Goal: Transaction & Acquisition: Purchase product/service

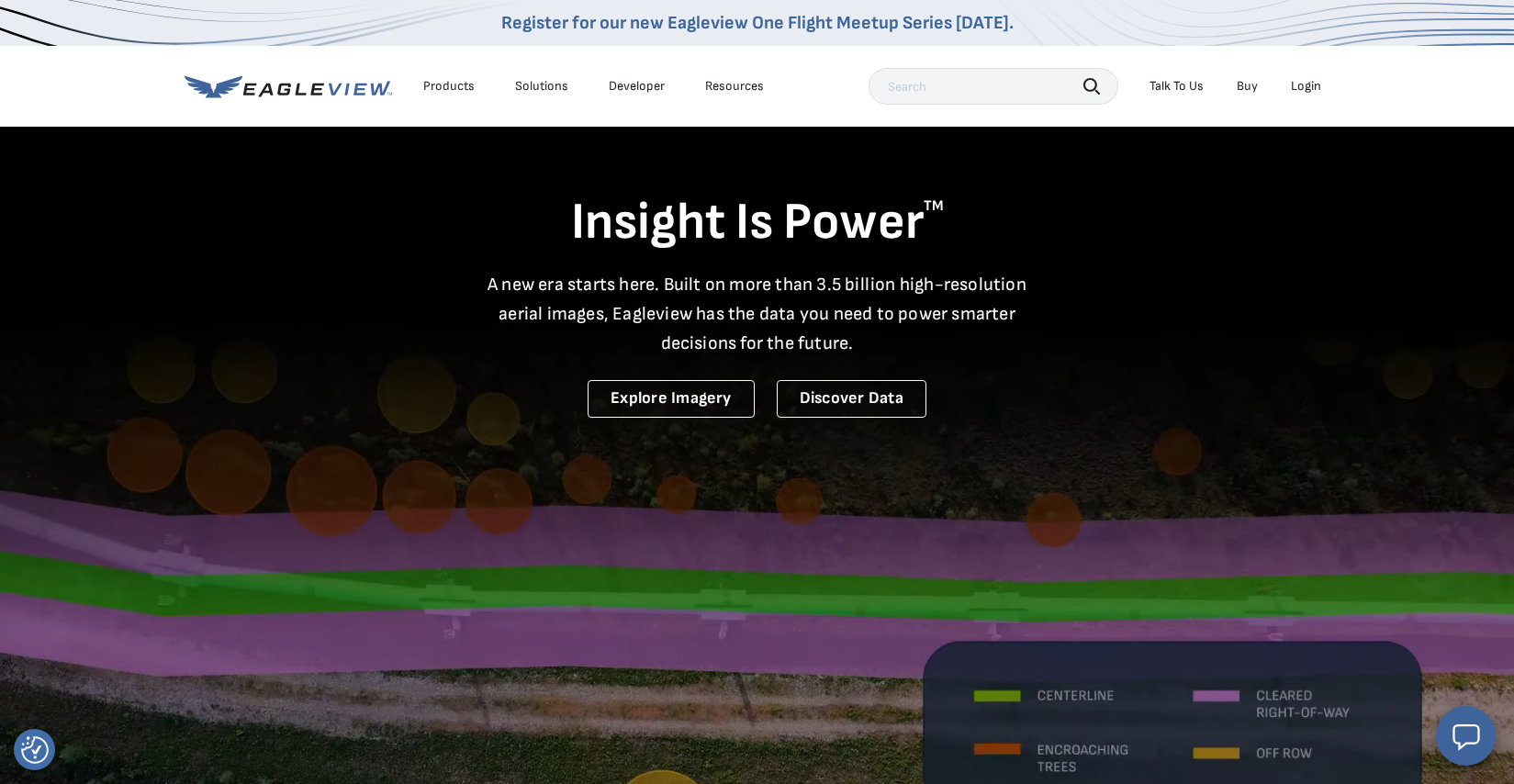
click at [1310, 91] on div "Login" at bounding box center [1306, 86] width 30 height 17
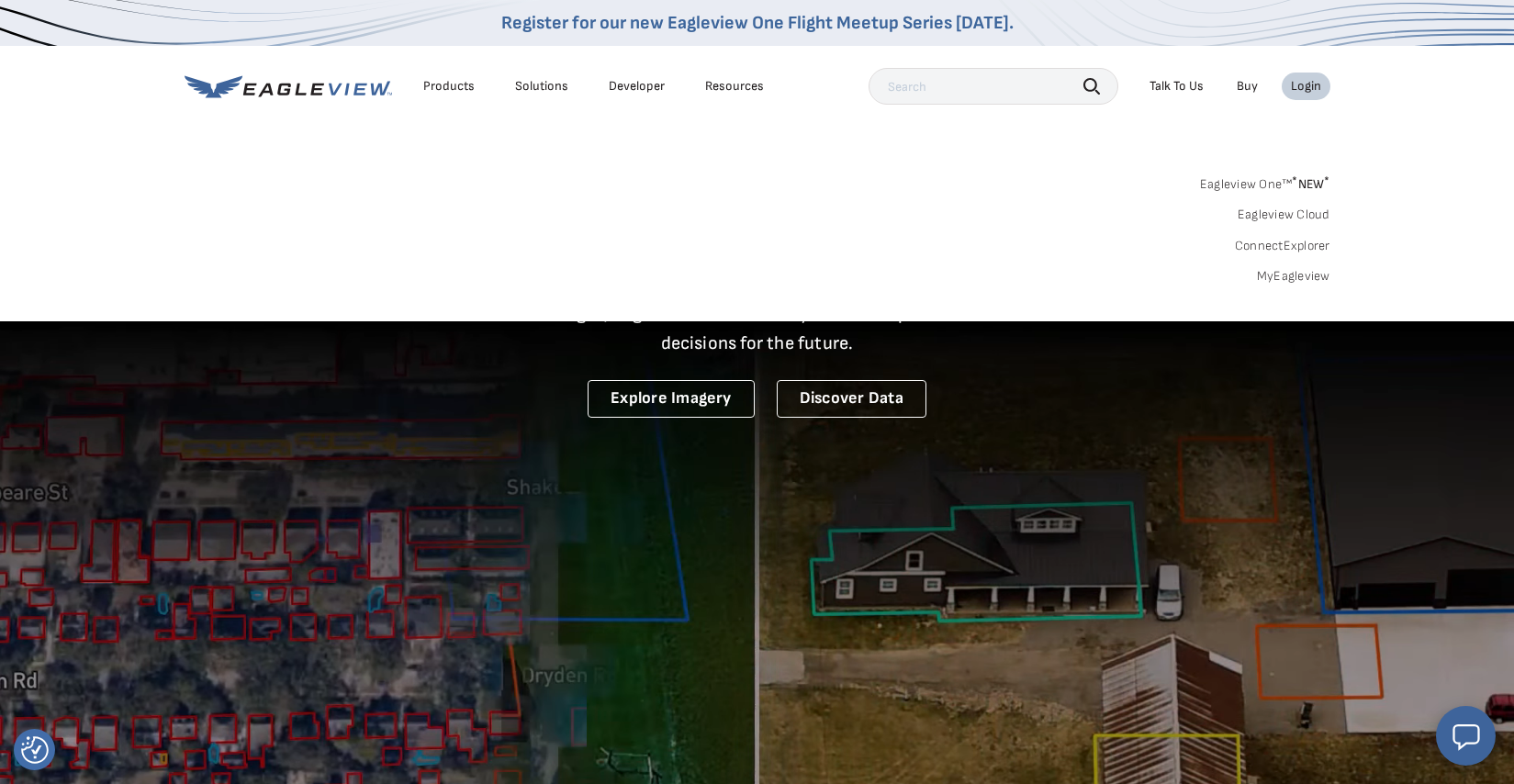
click at [1309, 278] on link "MyEagleview" at bounding box center [1294, 277] width 74 height 17
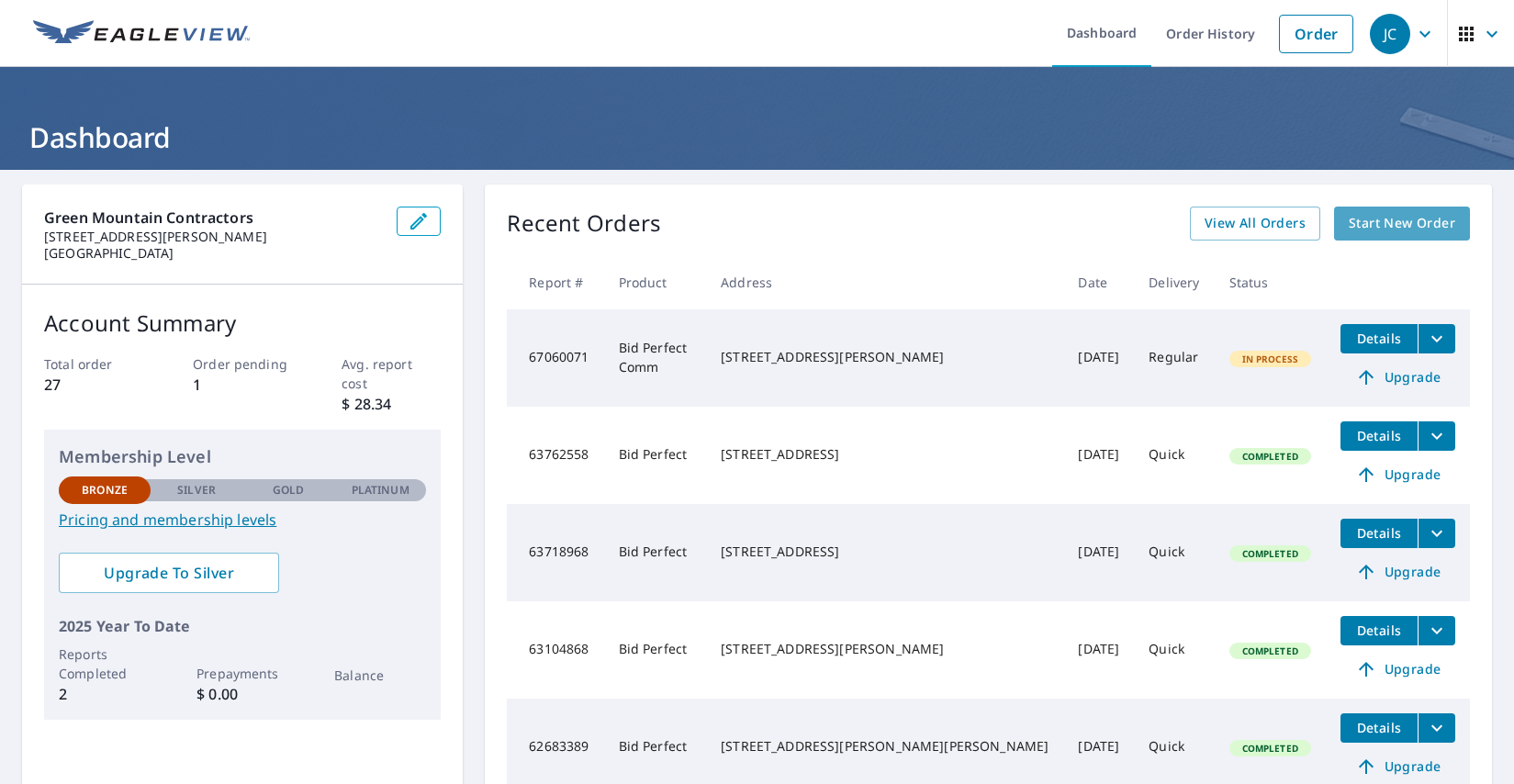
click at [1397, 223] on span "Start New Order" at bounding box center [1403, 224] width 107 height 23
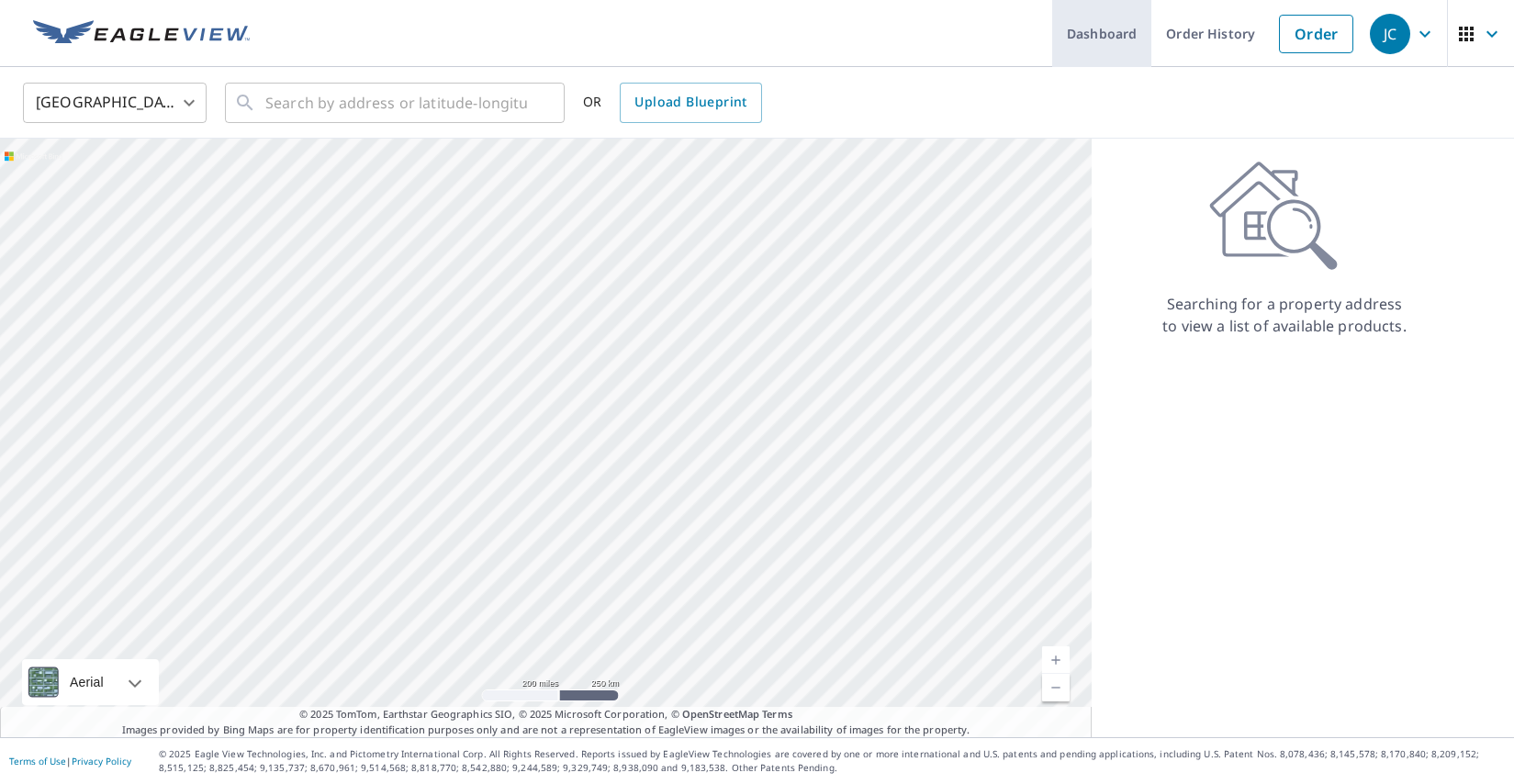
click at [1096, 42] on link "Dashboard" at bounding box center [1102, 34] width 99 height 67
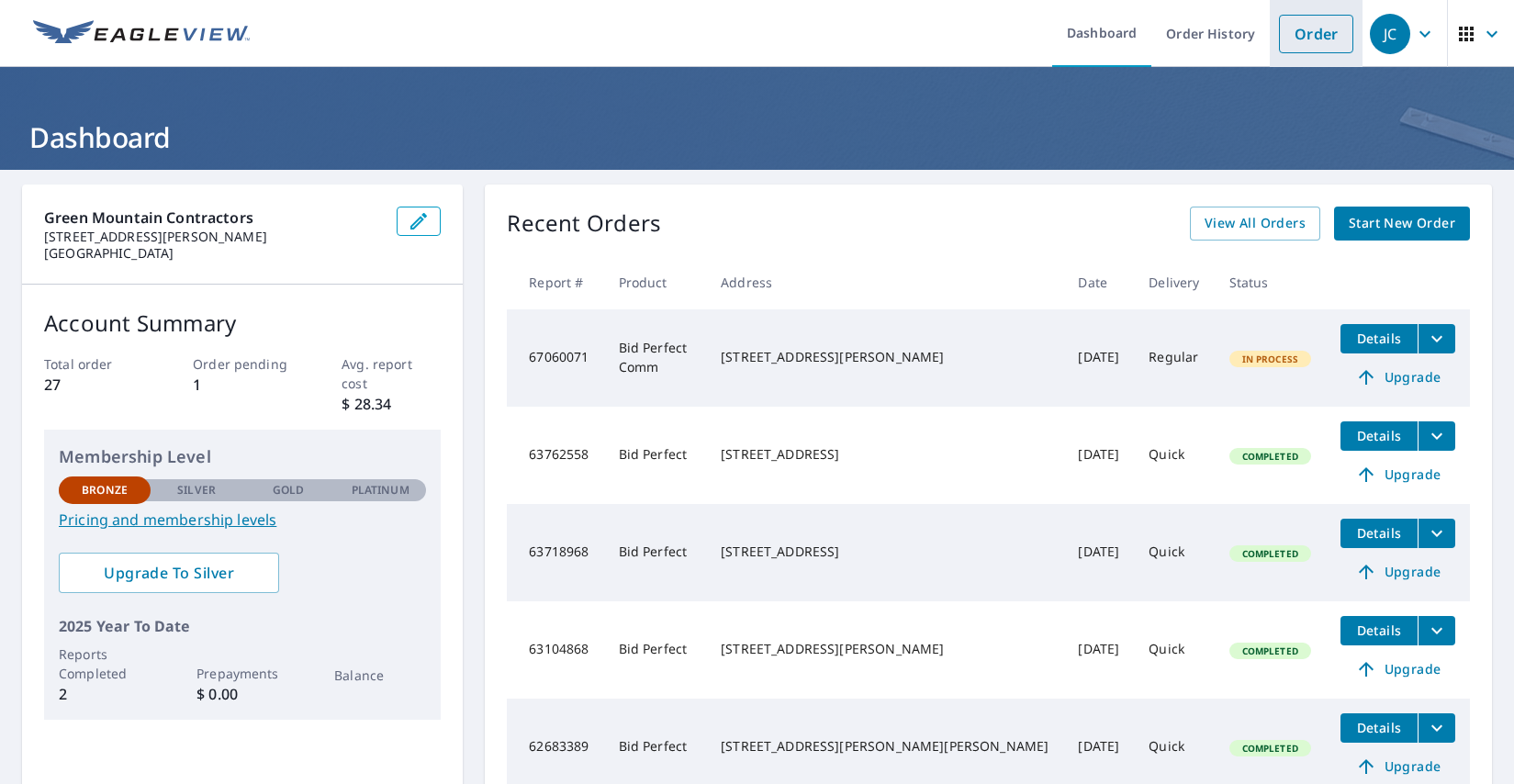
click at [1315, 26] on link "Order" at bounding box center [1316, 34] width 74 height 38
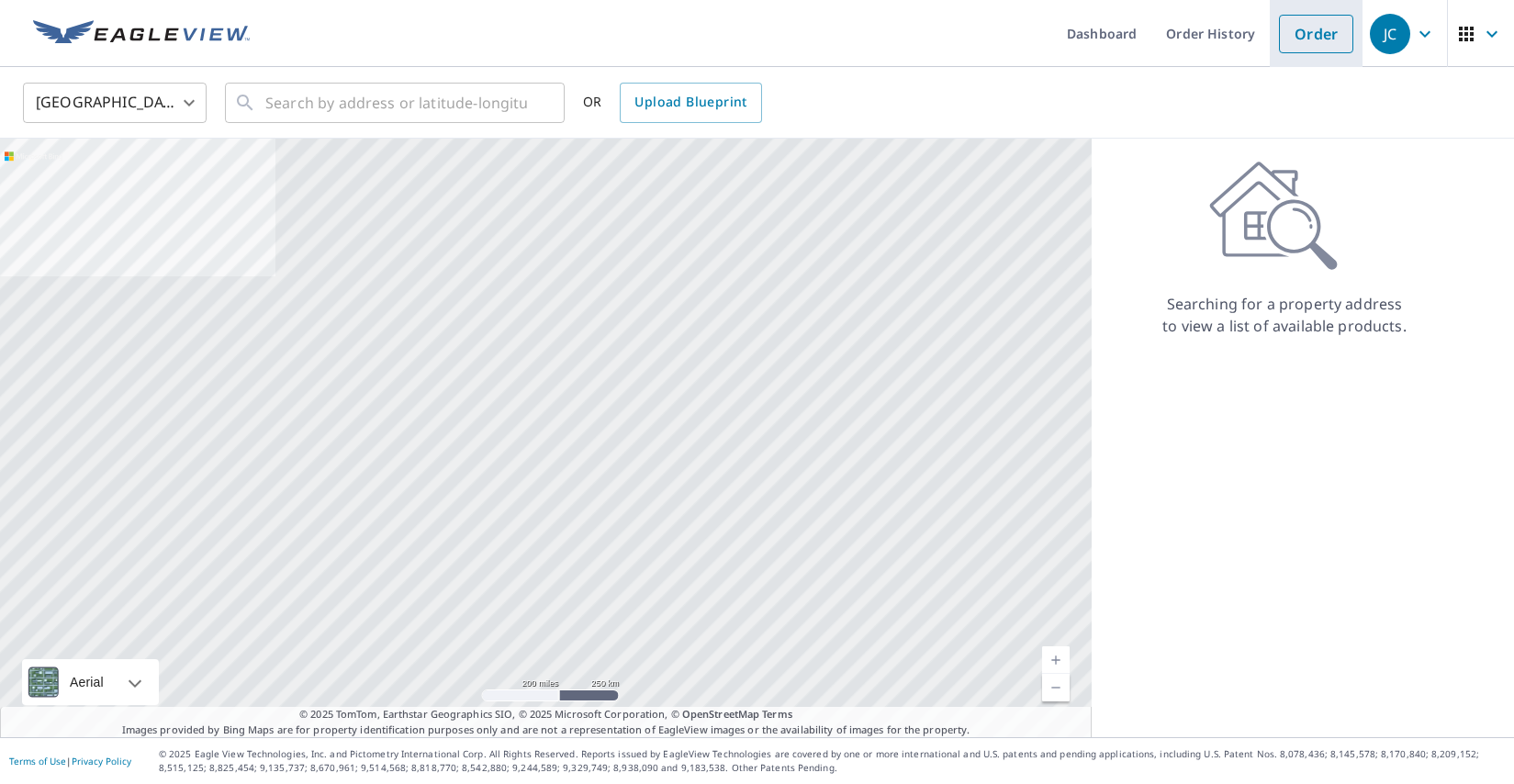
click at [1315, 26] on link "Order" at bounding box center [1316, 34] width 74 height 38
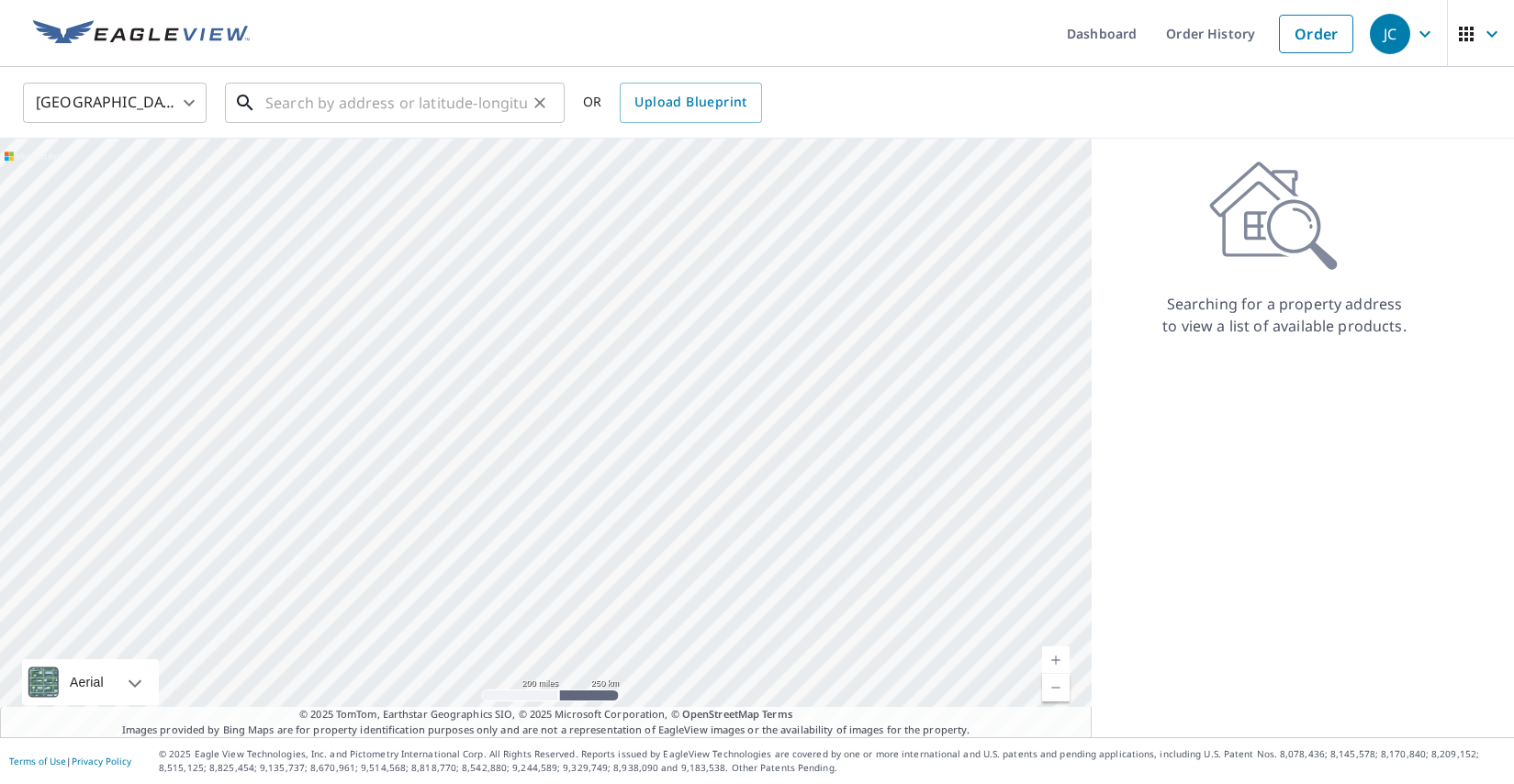
click at [489, 100] on input "text" at bounding box center [397, 102] width 262 height 51
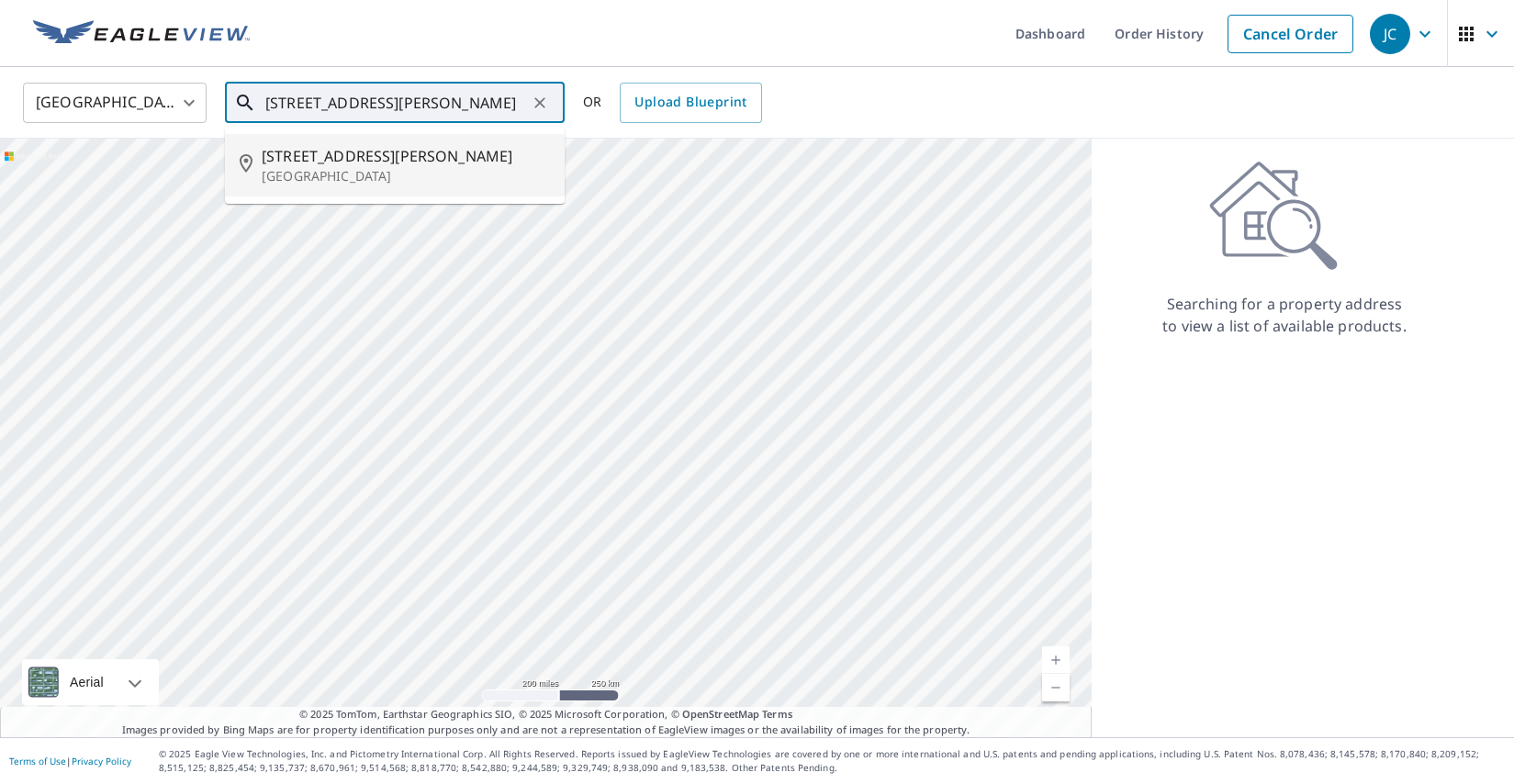
click at [425, 171] on p "[GEOGRAPHIC_DATA]" at bounding box center [406, 177] width 288 height 19
type input "376 Garcia St Santa Fe, NM 87501"
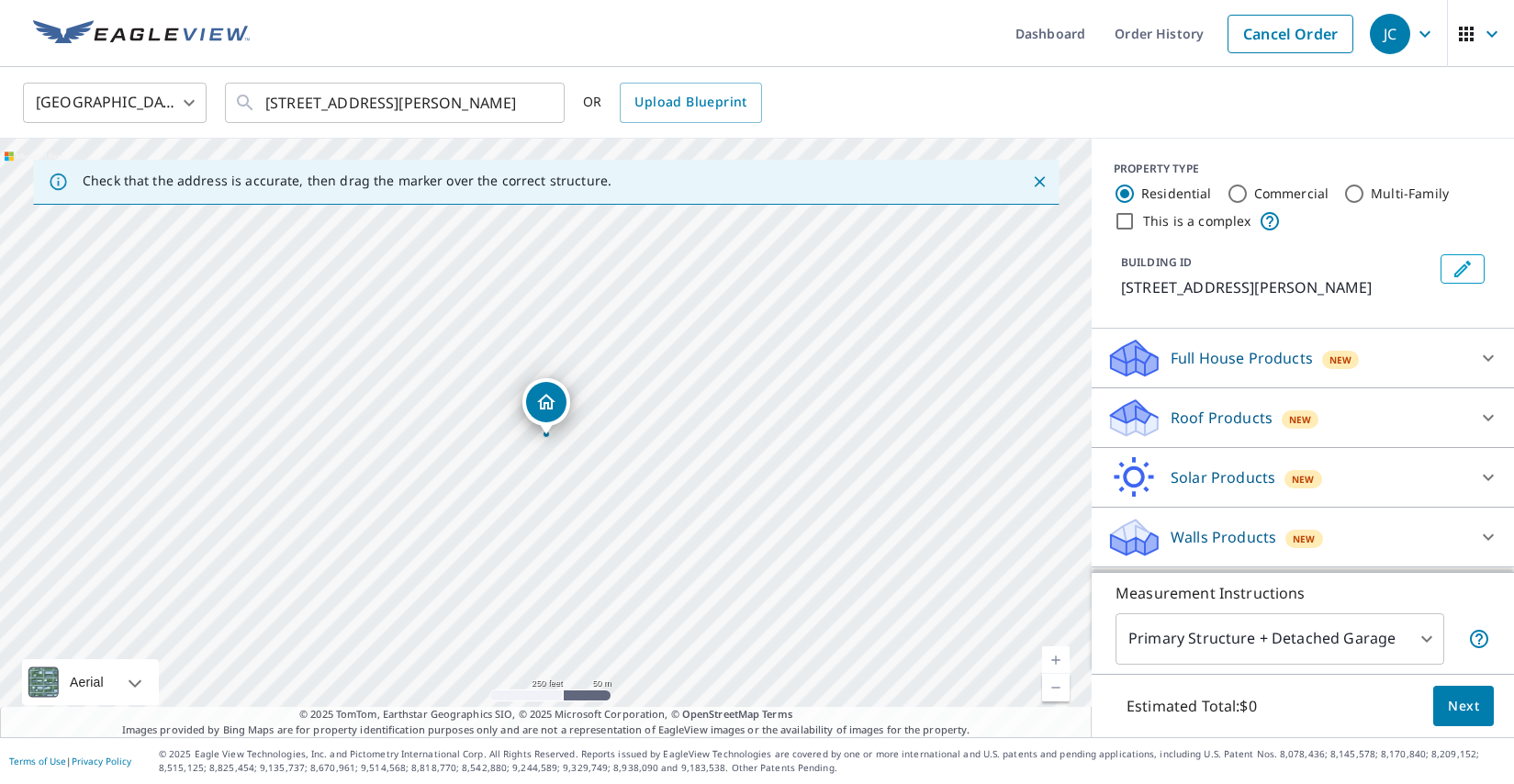
click at [1057, 655] on link "Current Level 17, Zoom In" at bounding box center [1055, 660] width 27 height 27
click at [1057, 655] on link "Current Level 18, Zoom In" at bounding box center [1055, 660] width 27 height 27
click at [1057, 655] on link "Current Level 19, Zoom In" at bounding box center [1055, 660] width 27 height 27
drag, startPoint x: 682, startPoint y: 494, endPoint x: 661, endPoint y: 565, distance: 74.0
click at [661, 565] on div "376 Garcia St Santa Fe, NM 87501" at bounding box center [546, 438] width 1092 height 599
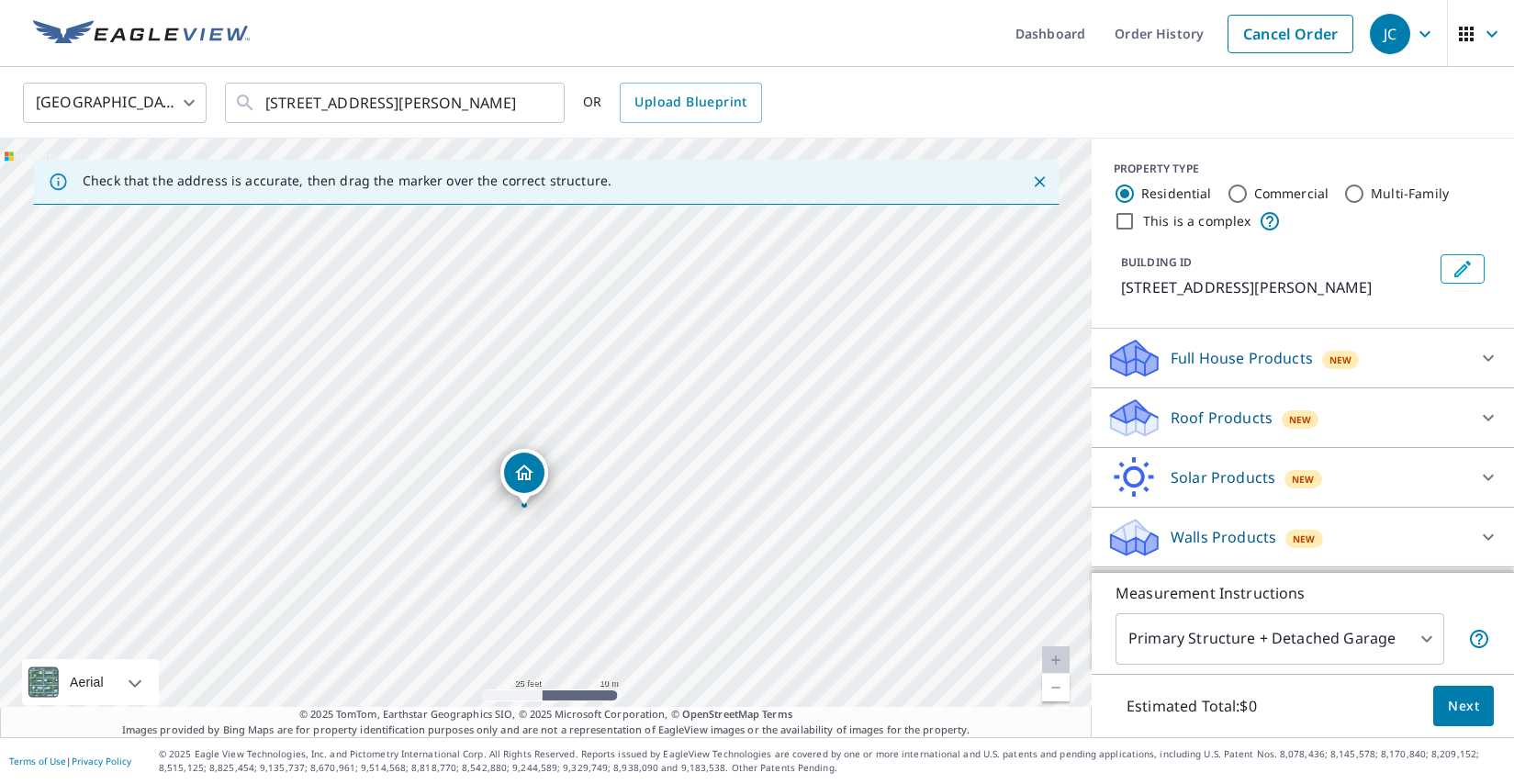
click at [1478, 414] on icon at bounding box center [1489, 418] width 22 height 22
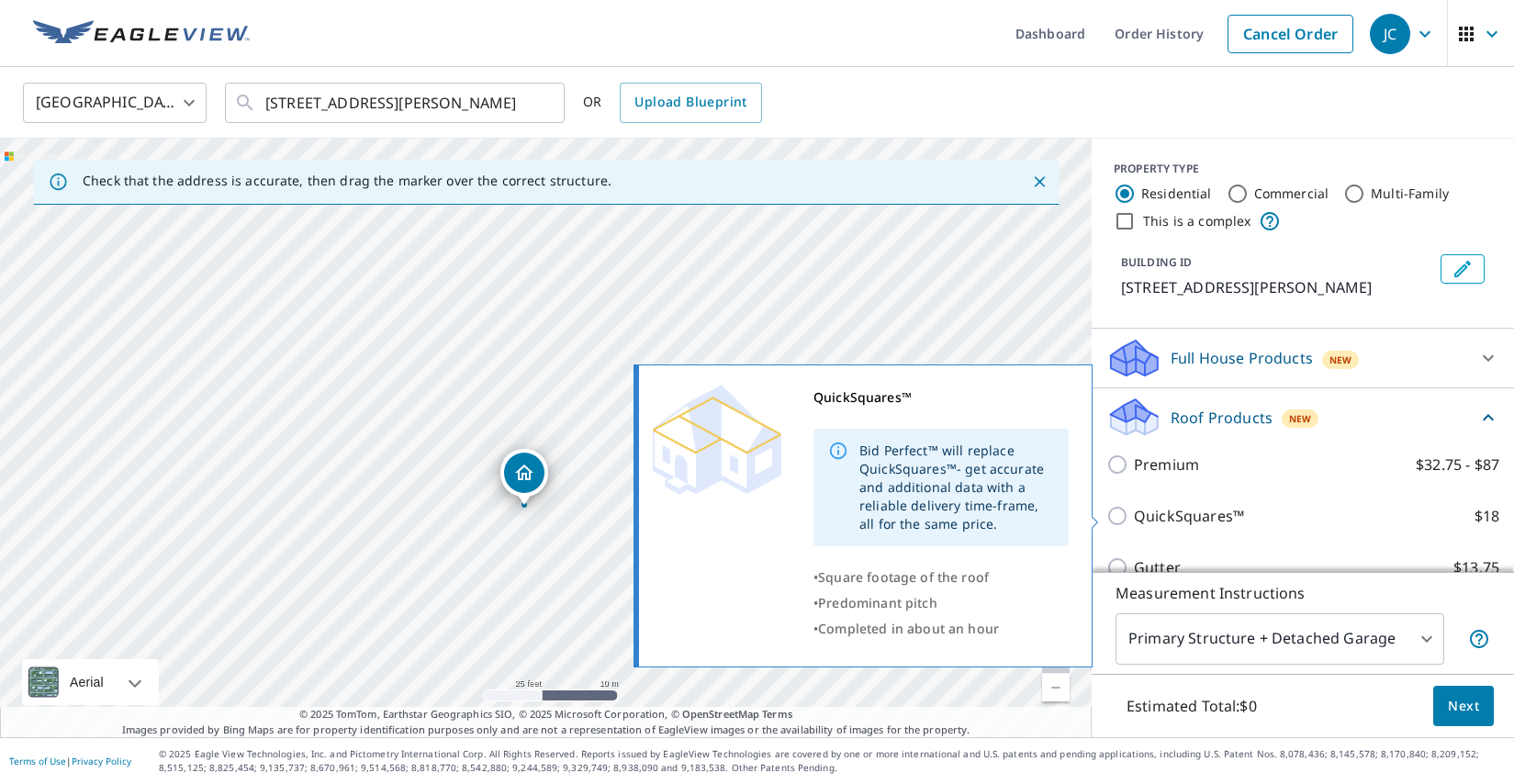
click at [1119, 515] on input "QuickSquares™ $18" at bounding box center [1120, 516] width 27 height 22
checkbox input "true"
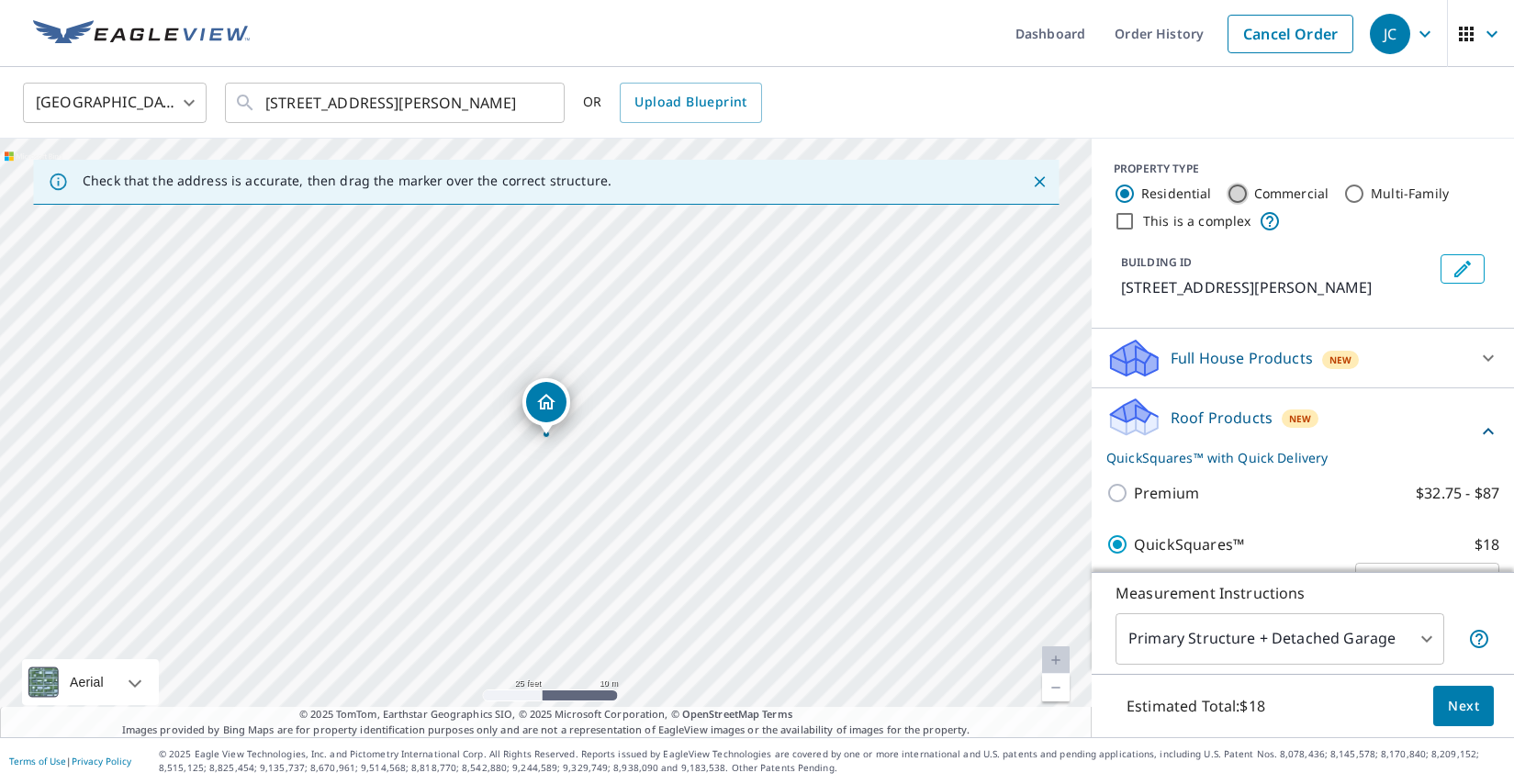
click at [1230, 195] on input "Commercial" at bounding box center [1238, 194] width 22 height 22
radio input "true"
type input "4"
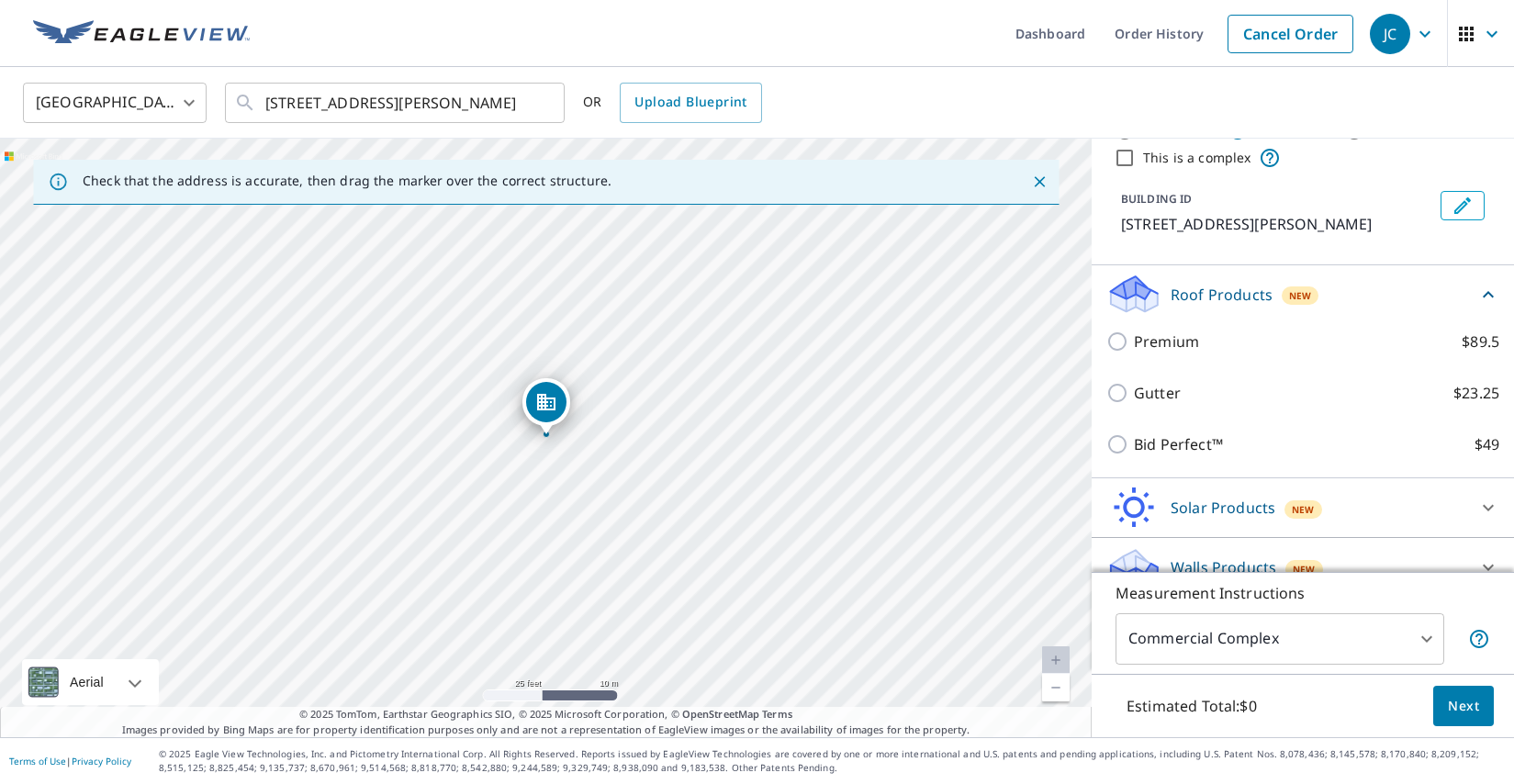
scroll to position [30, 0]
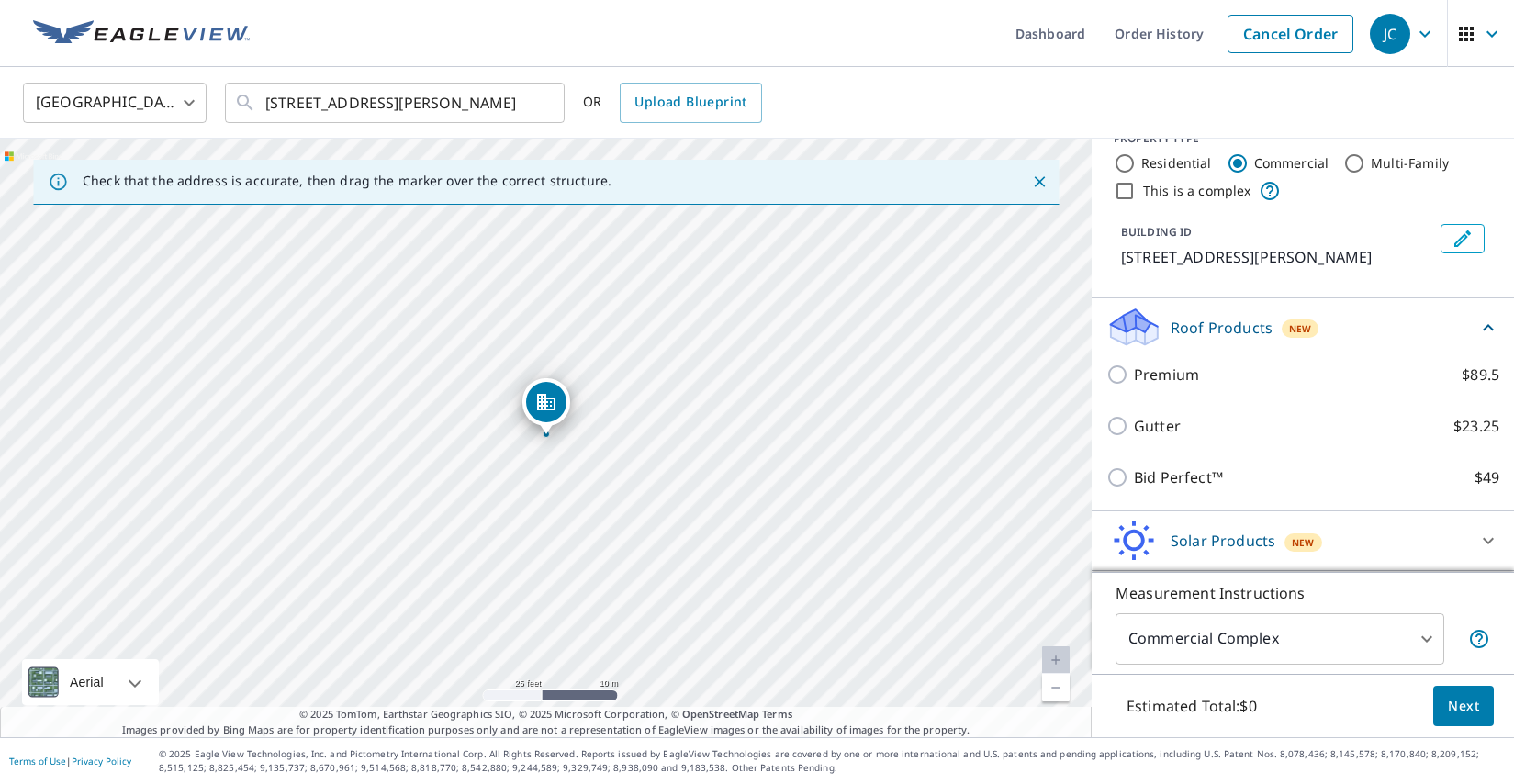
click at [1129, 161] on input "Residential" at bounding box center [1125, 164] width 22 height 22
radio input "true"
type input "1"
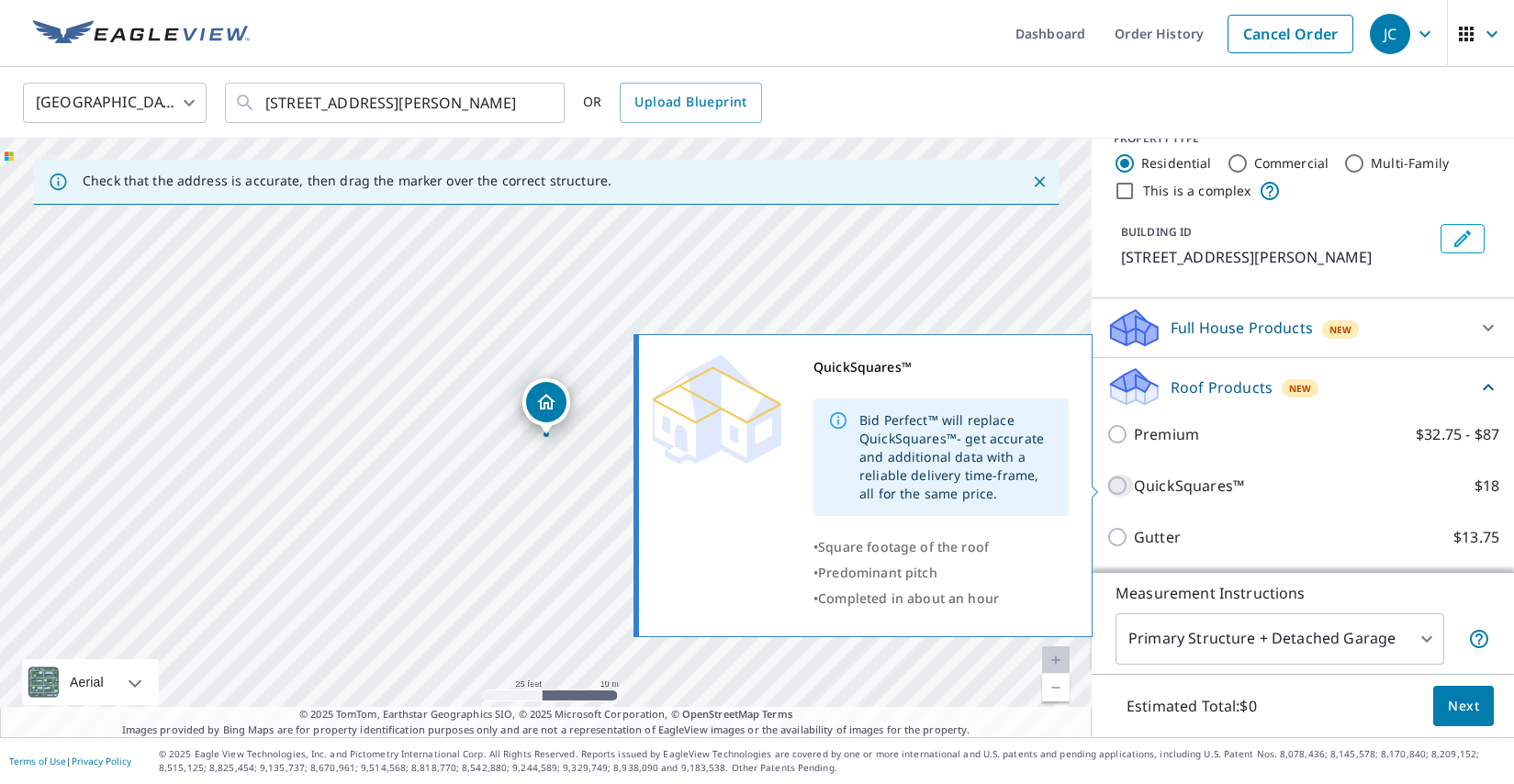
click at [1120, 486] on input "QuickSquares™ $18" at bounding box center [1120, 486] width 27 height 22
checkbox input "true"
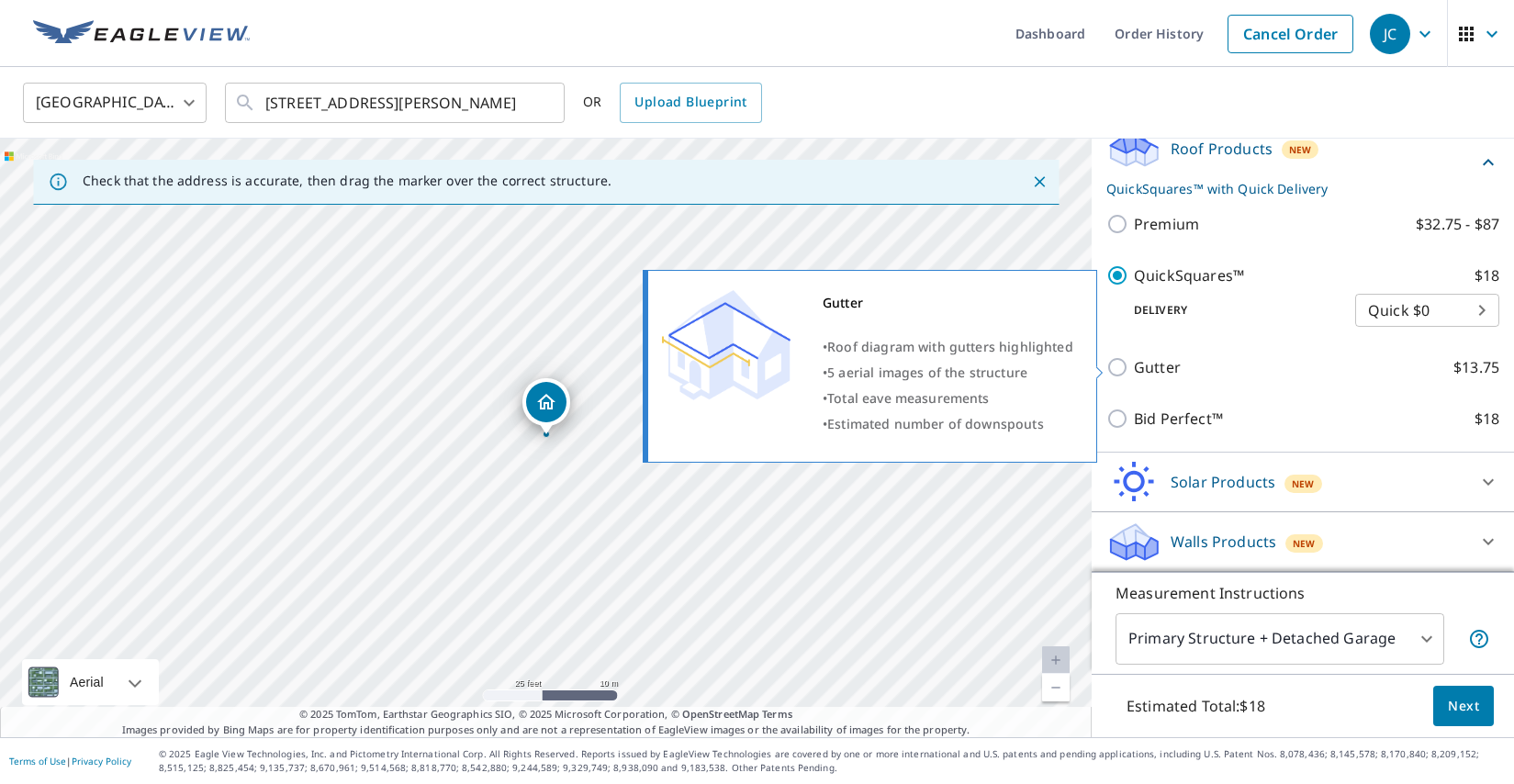
scroll to position [269, 0]
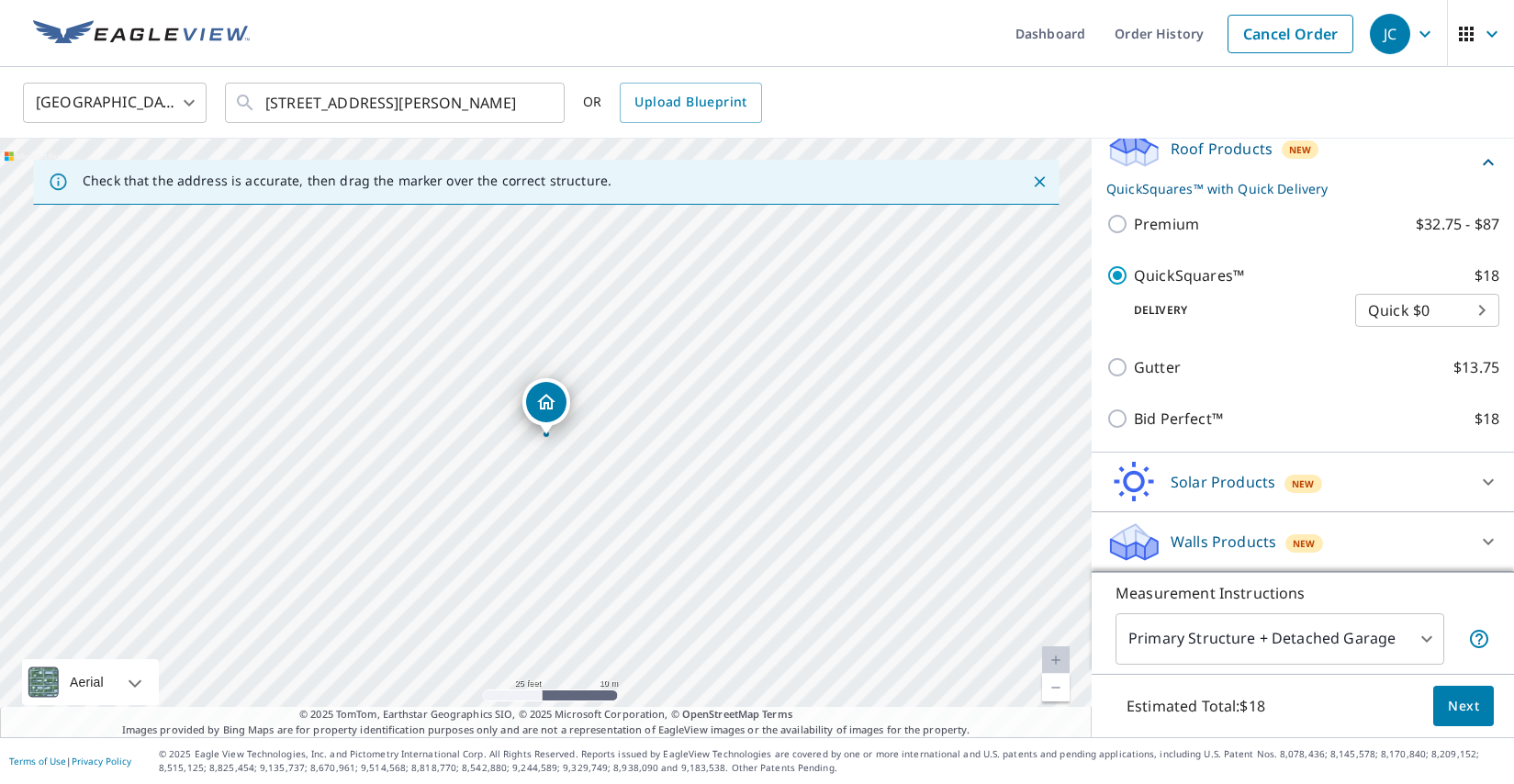
click at [1427, 644] on body "JC JC Dashboard Order History Cancel Order JC United States US ​ 376 Garcia St …" at bounding box center [757, 392] width 1514 height 784
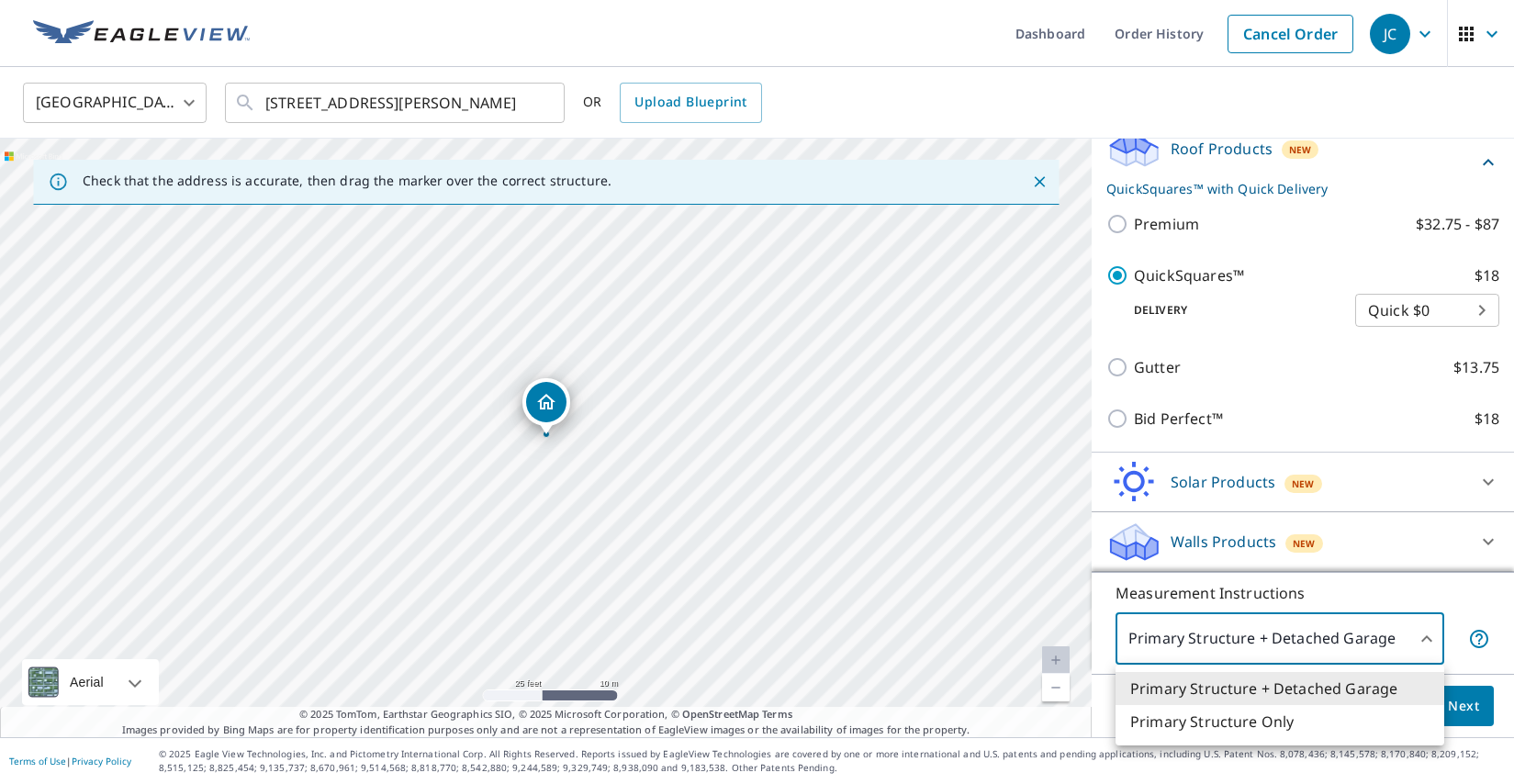
click at [1427, 644] on div at bounding box center [757, 392] width 1514 height 784
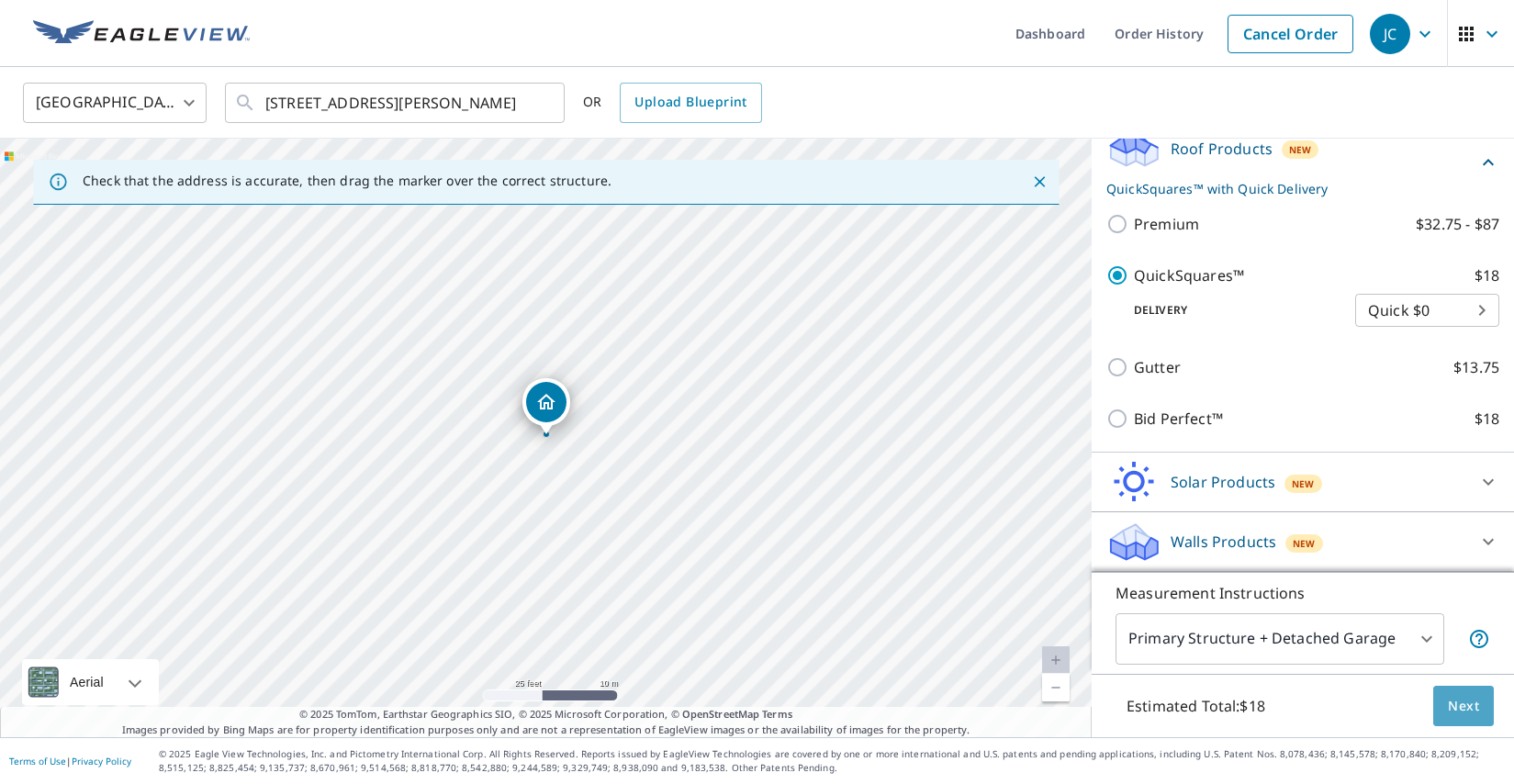
click at [1473, 714] on span "Next" at bounding box center [1463, 706] width 31 height 23
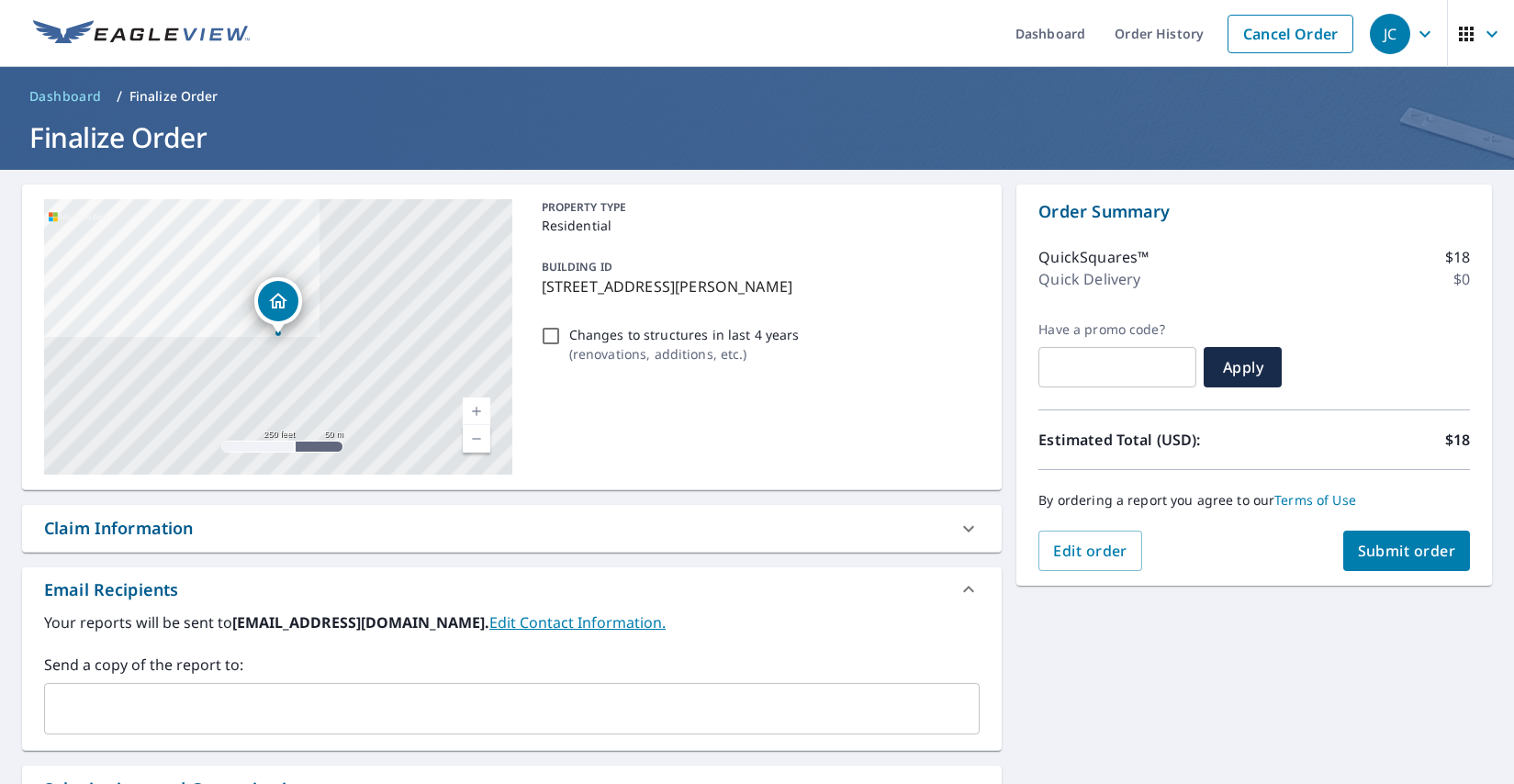
click at [1393, 556] on span "Submit order" at bounding box center [1406, 551] width 98 height 21
